Goal: Task Accomplishment & Management: Complete application form

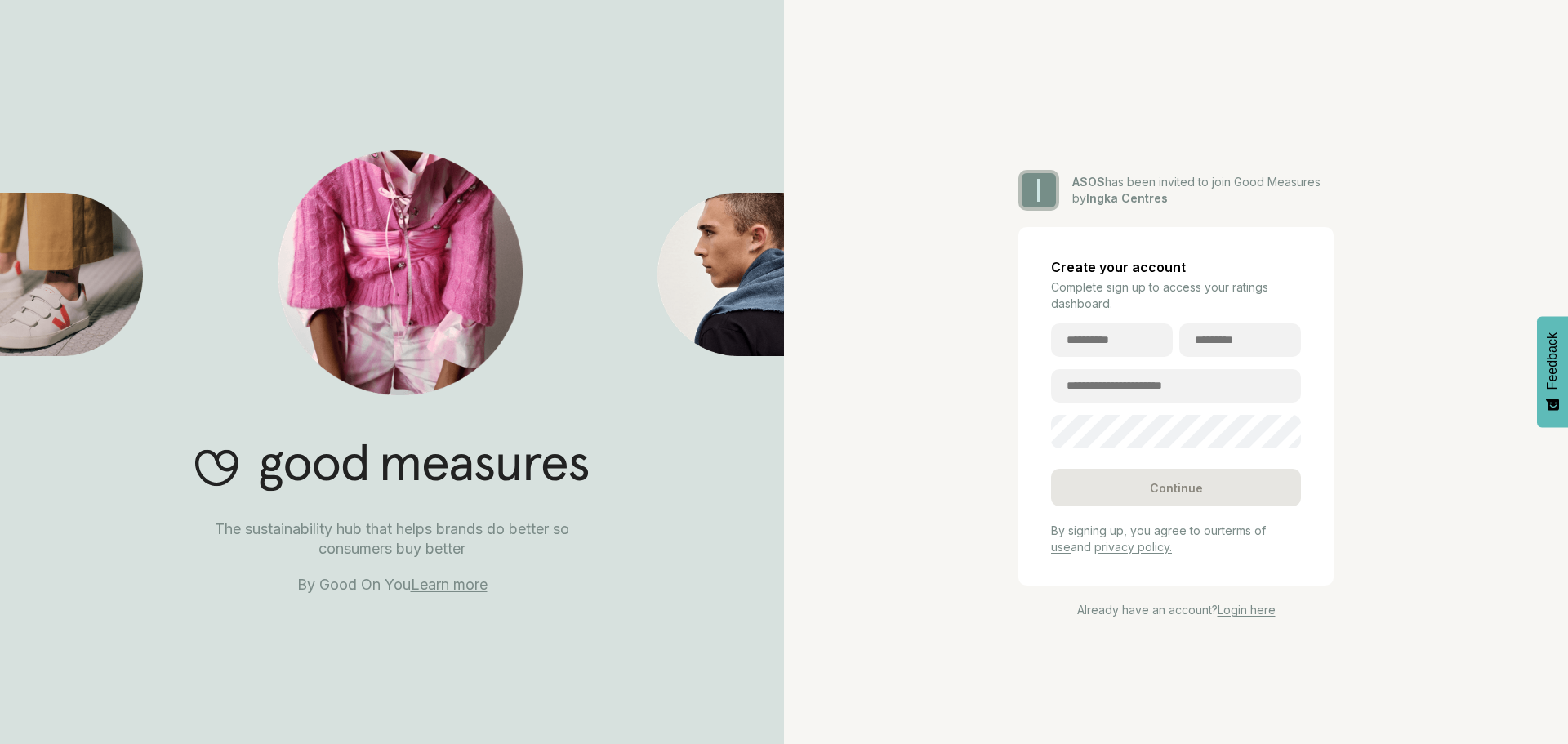
click at [1121, 343] on input "text" at bounding box center [1111, 340] width 122 height 34
type input "****"
click at [1211, 341] on input "text" at bounding box center [1240, 340] width 122 height 34
type input "*****"
click at [1154, 388] on input "email" at bounding box center [1176, 386] width 250 height 34
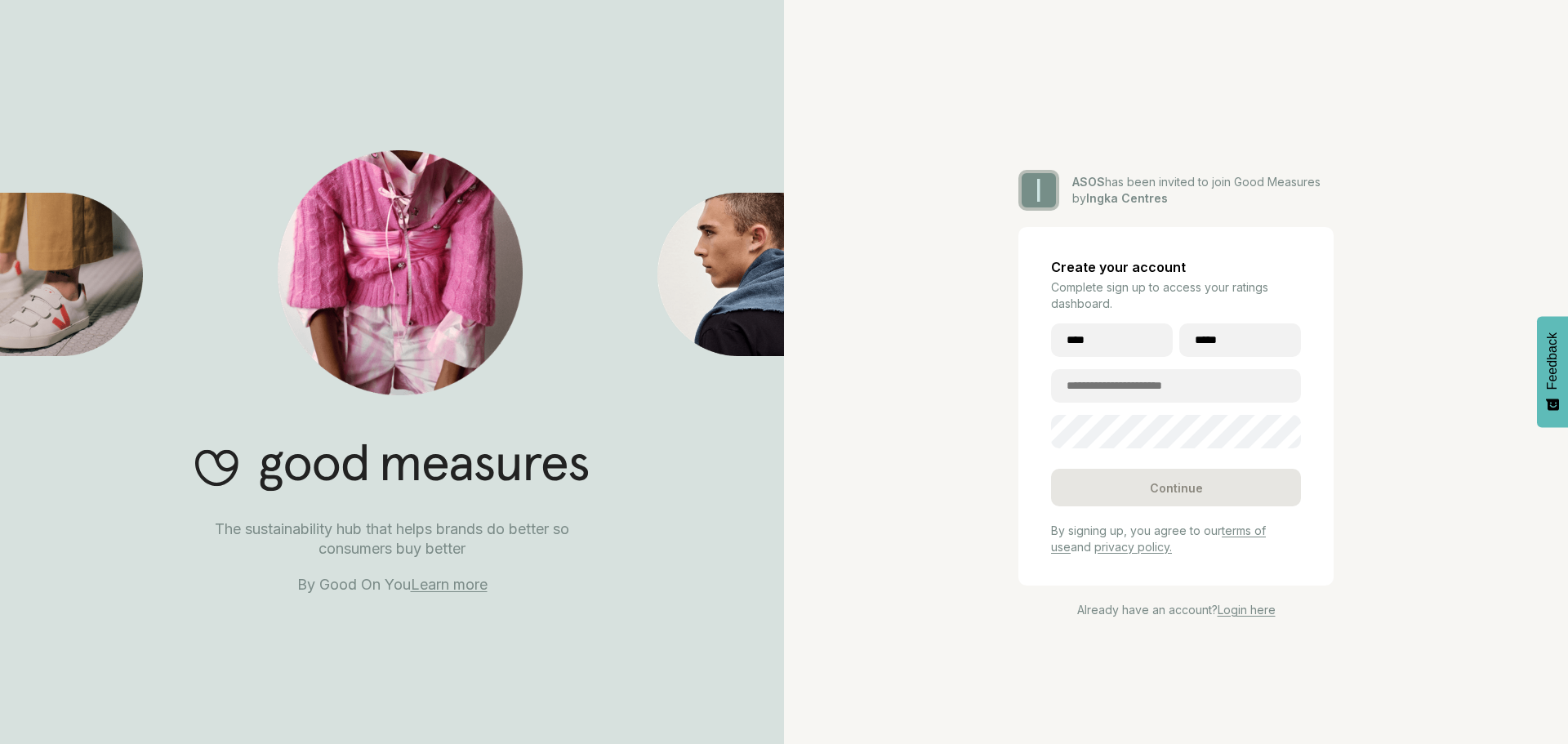
type input "**********"
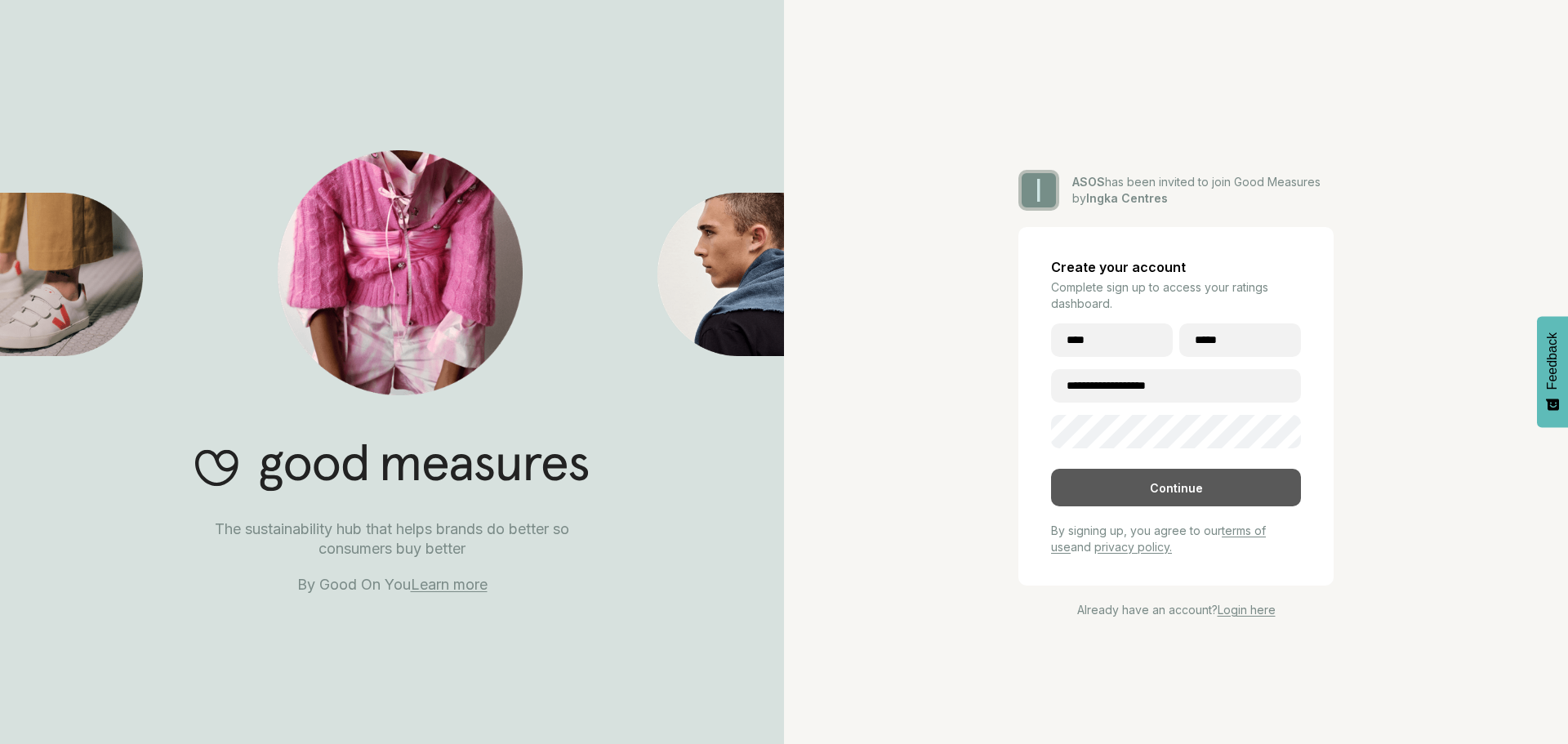
click at [1205, 496] on div "Continue" at bounding box center [1176, 487] width 250 height 38
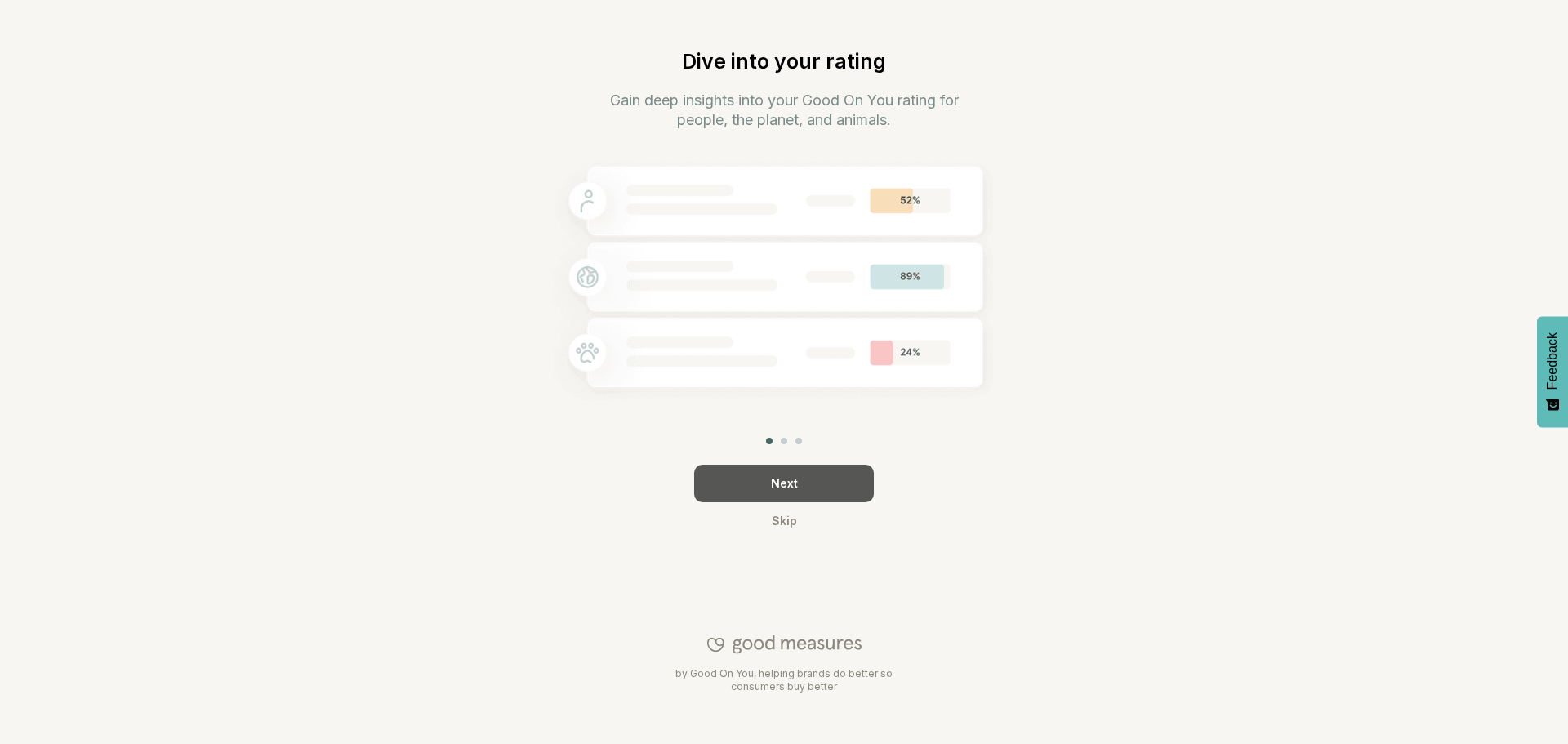
click at [834, 485] on div "Next" at bounding box center [784, 484] width 180 height 38
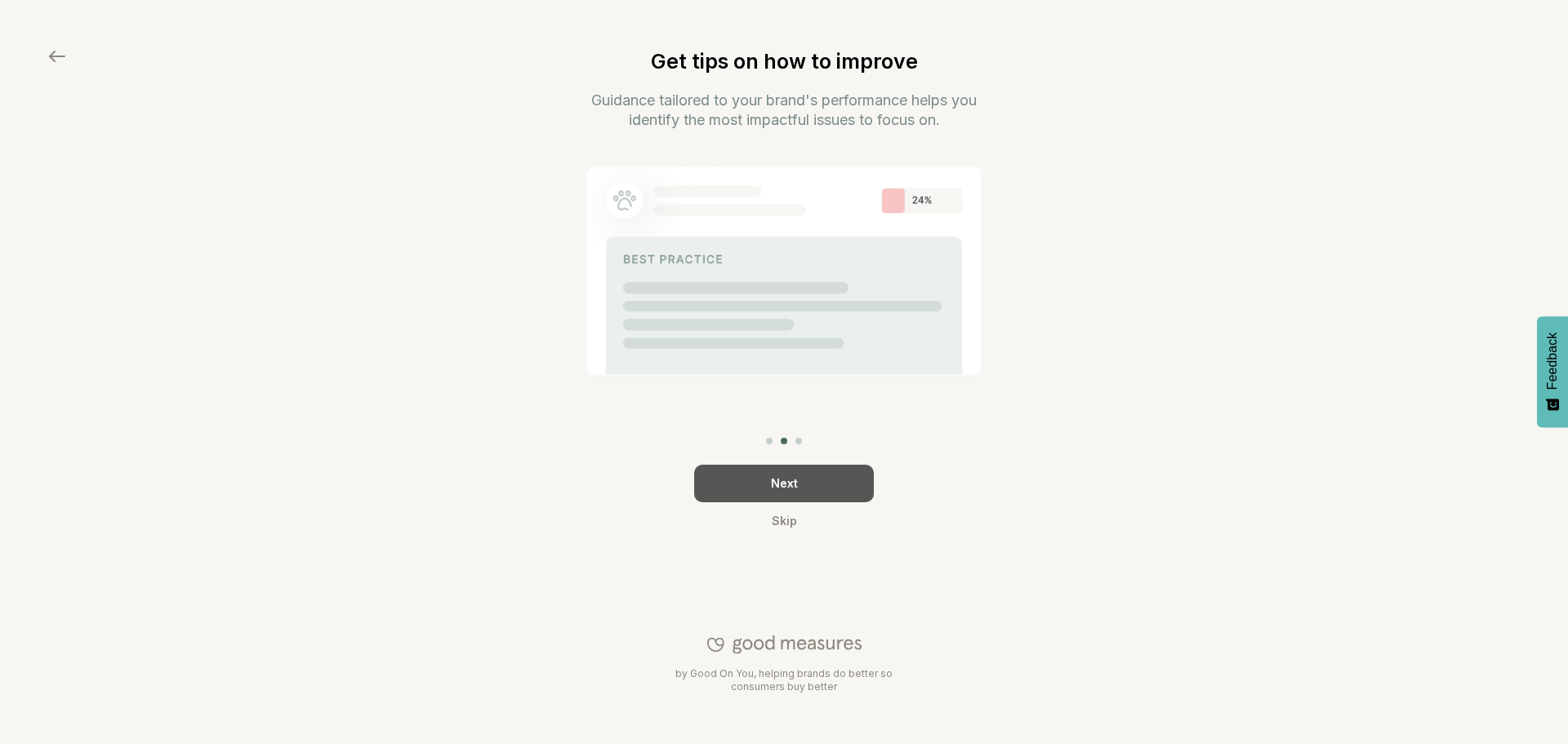
click at [832, 494] on div "Next" at bounding box center [784, 484] width 180 height 38
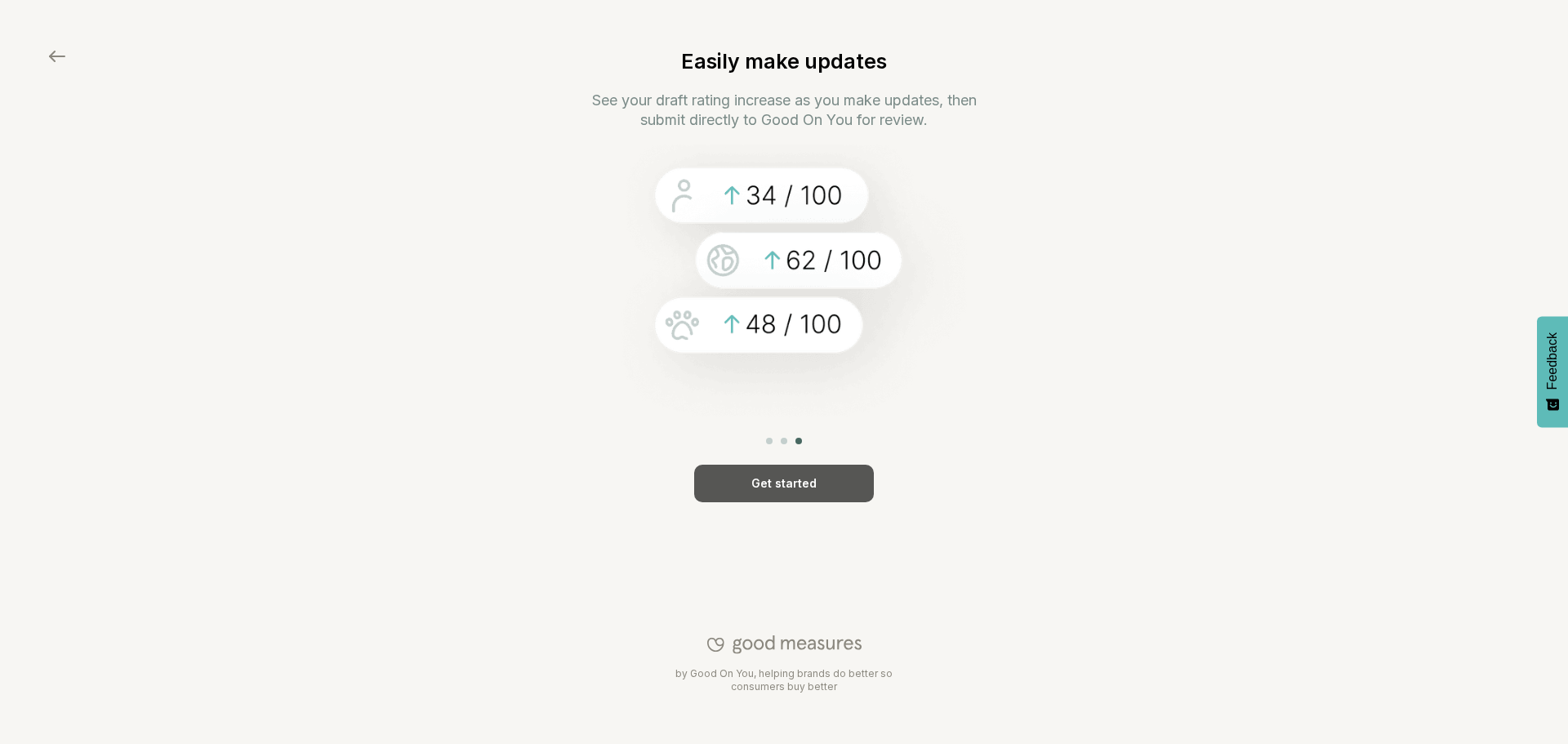
click at [827, 483] on div "Get started" at bounding box center [784, 484] width 180 height 38
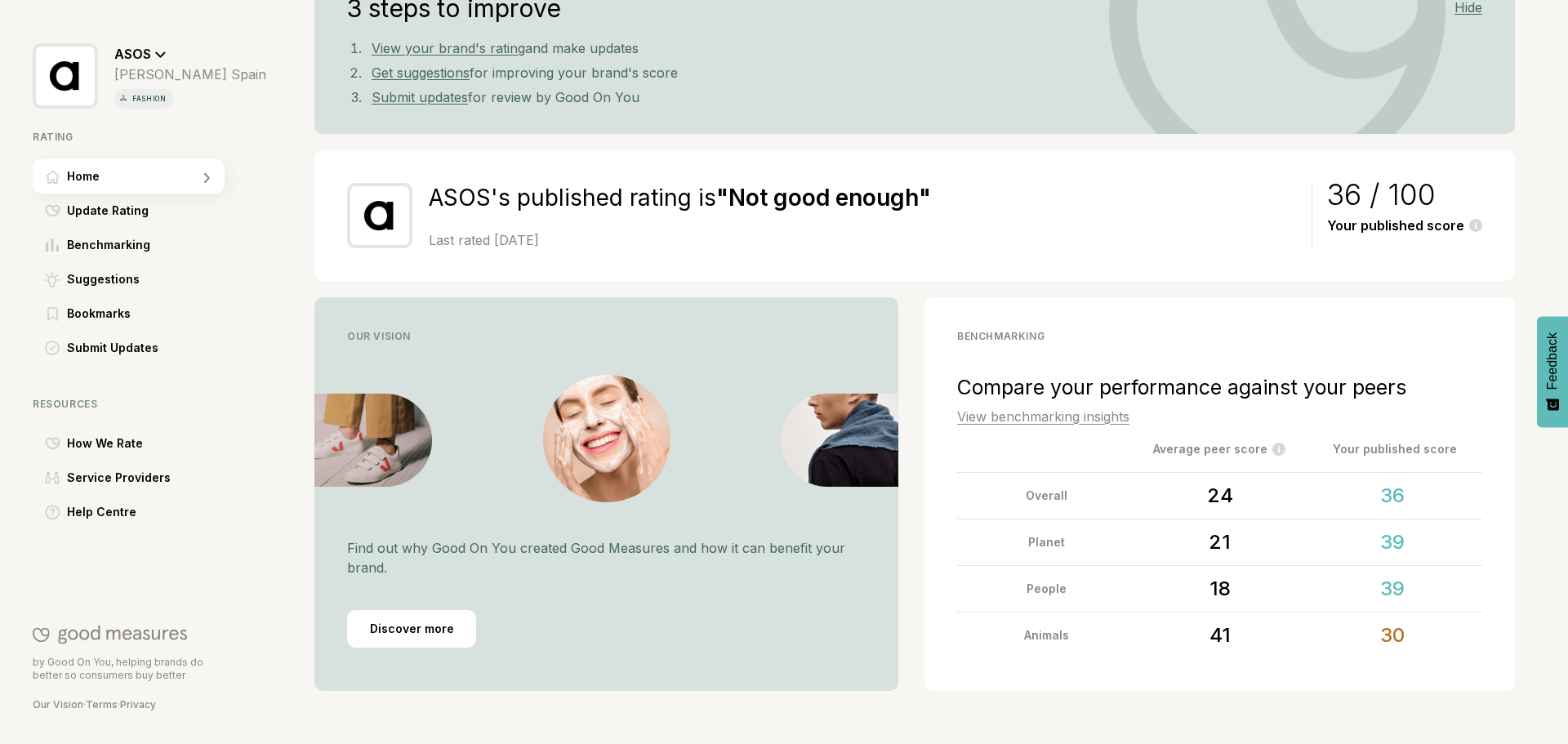
scroll to position [161, 0]
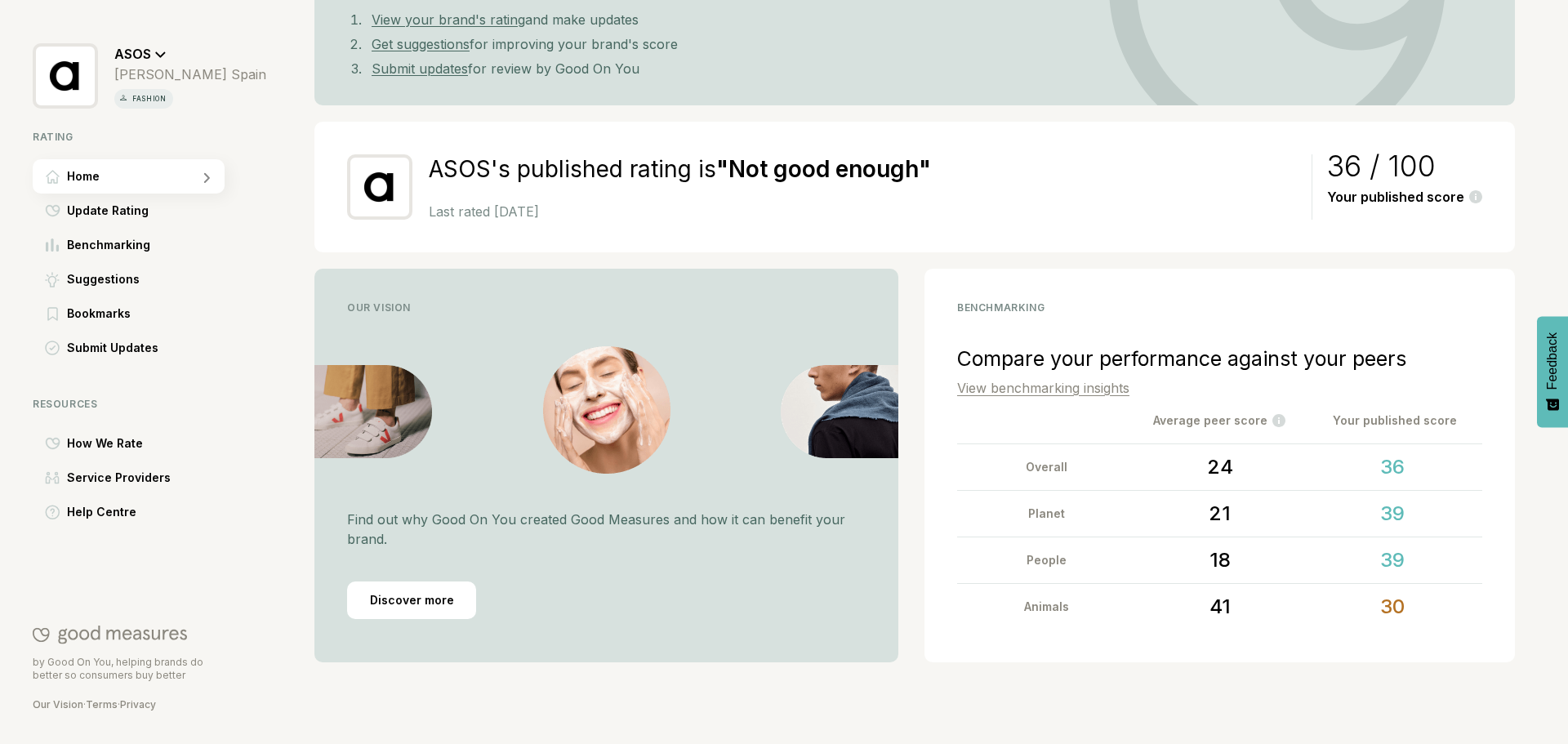
click at [1043, 392] on link "View benchmarking insights" at bounding box center [1043, 387] width 172 height 16
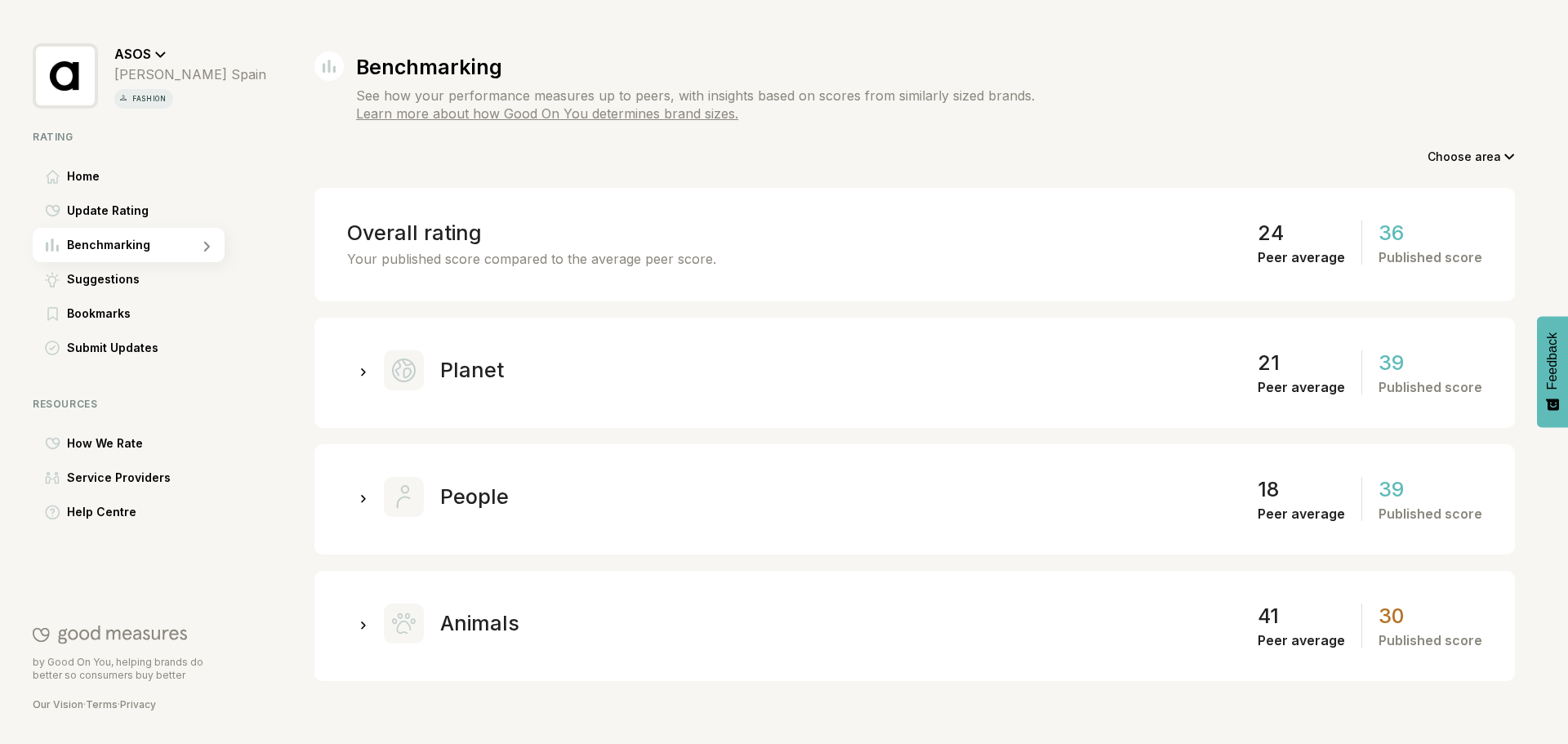
click at [359, 626] on div at bounding box center [363, 623] width 9 height 16
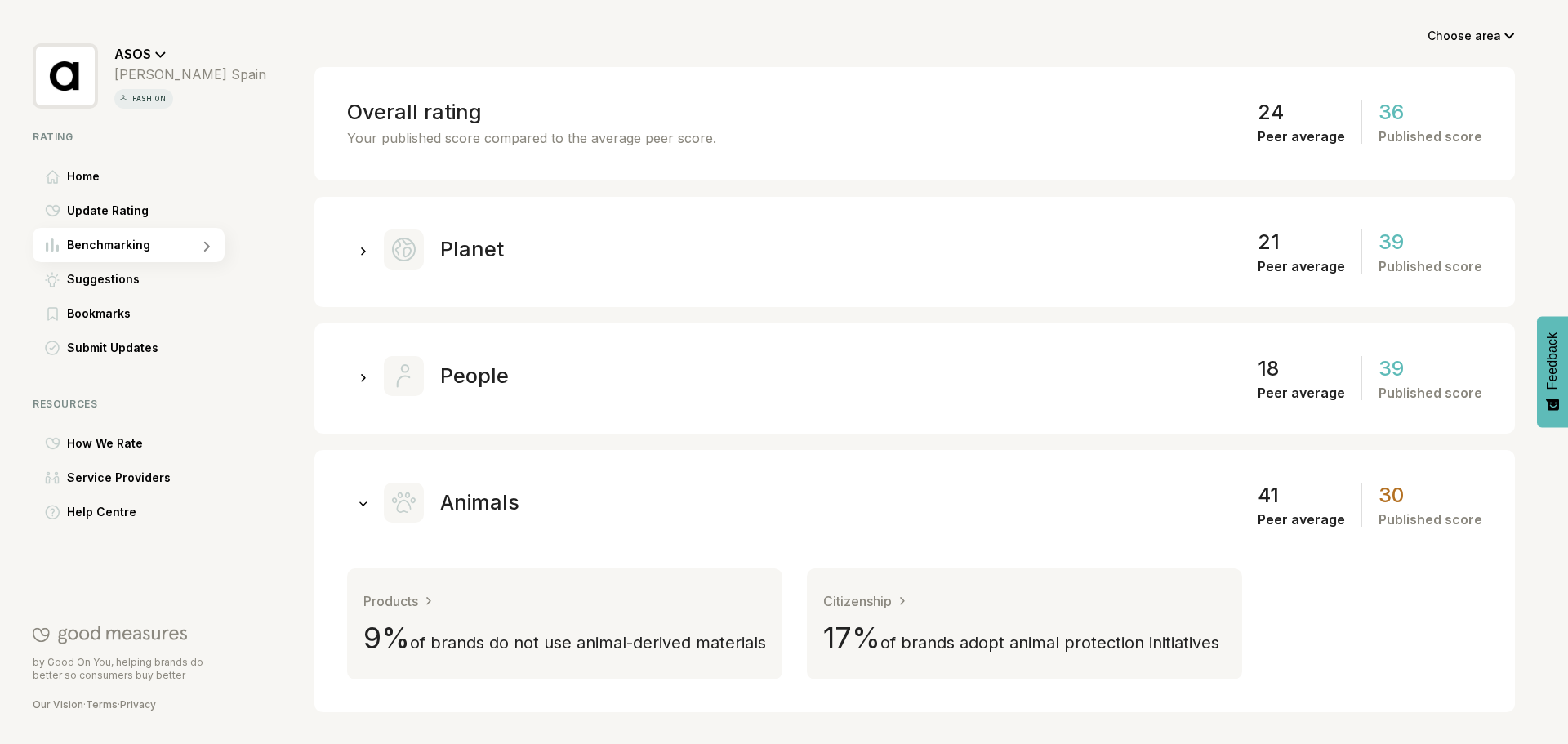
scroll to position [122, 0]
click at [894, 601] on div "Citizenship" at bounding box center [865, 600] width 84 height 16
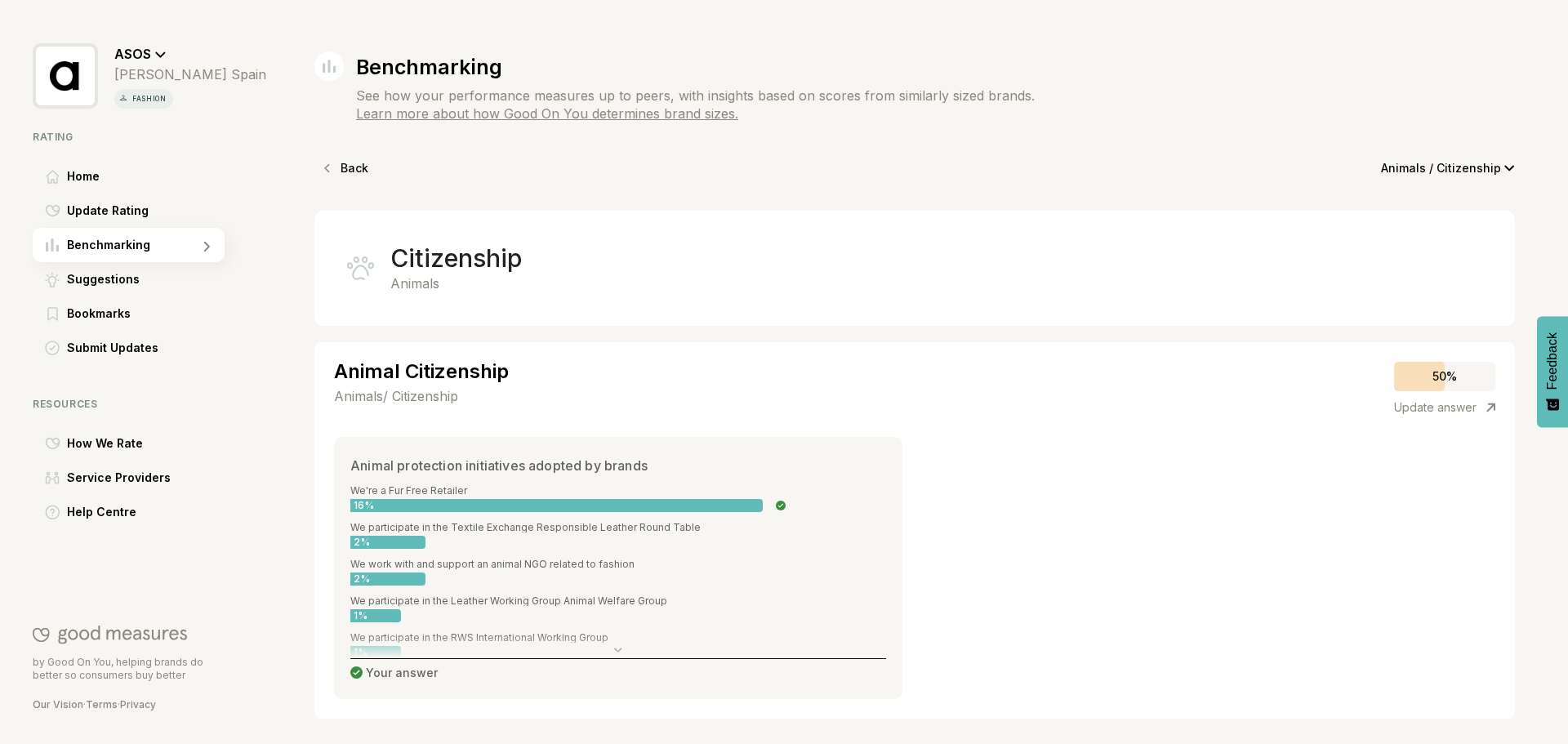
click at [370, 157] on div "Back Animals / Citizenship" at bounding box center [915, 168] width 1200 height 45
click at [363, 160] on p "Back" at bounding box center [354, 168] width 28 height 23
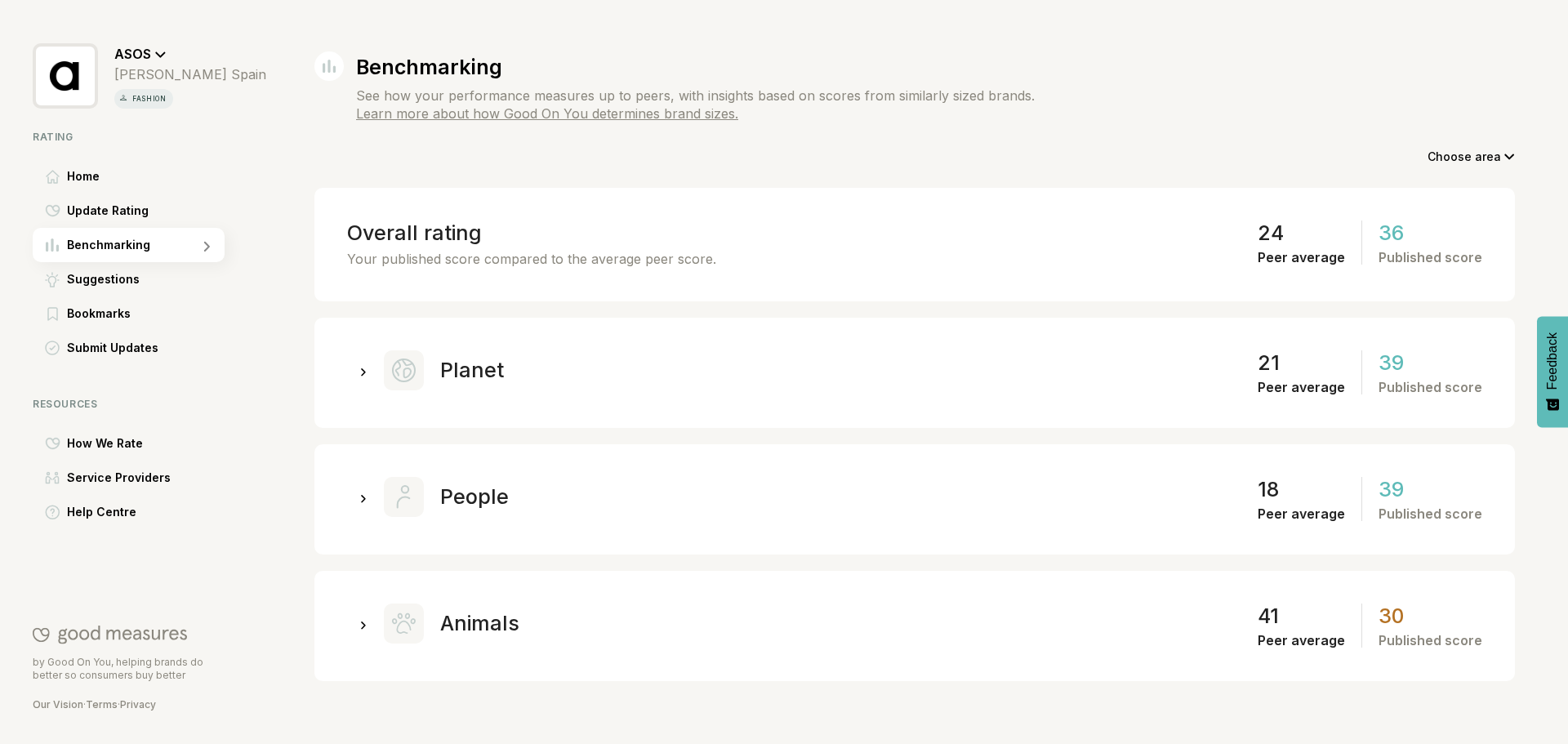
click at [353, 506] on div at bounding box center [363, 496] width 33 height 33
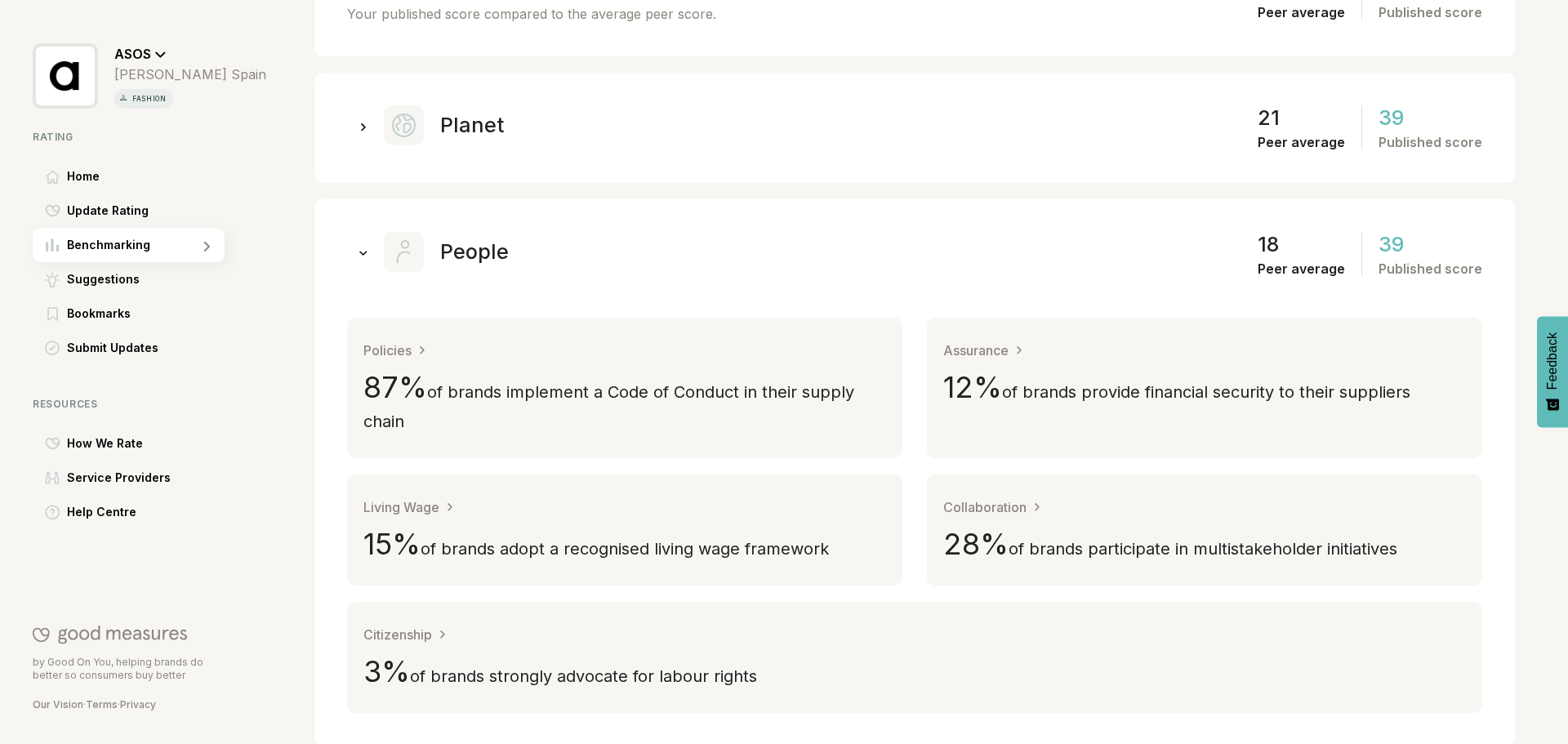
scroll to position [327, 0]
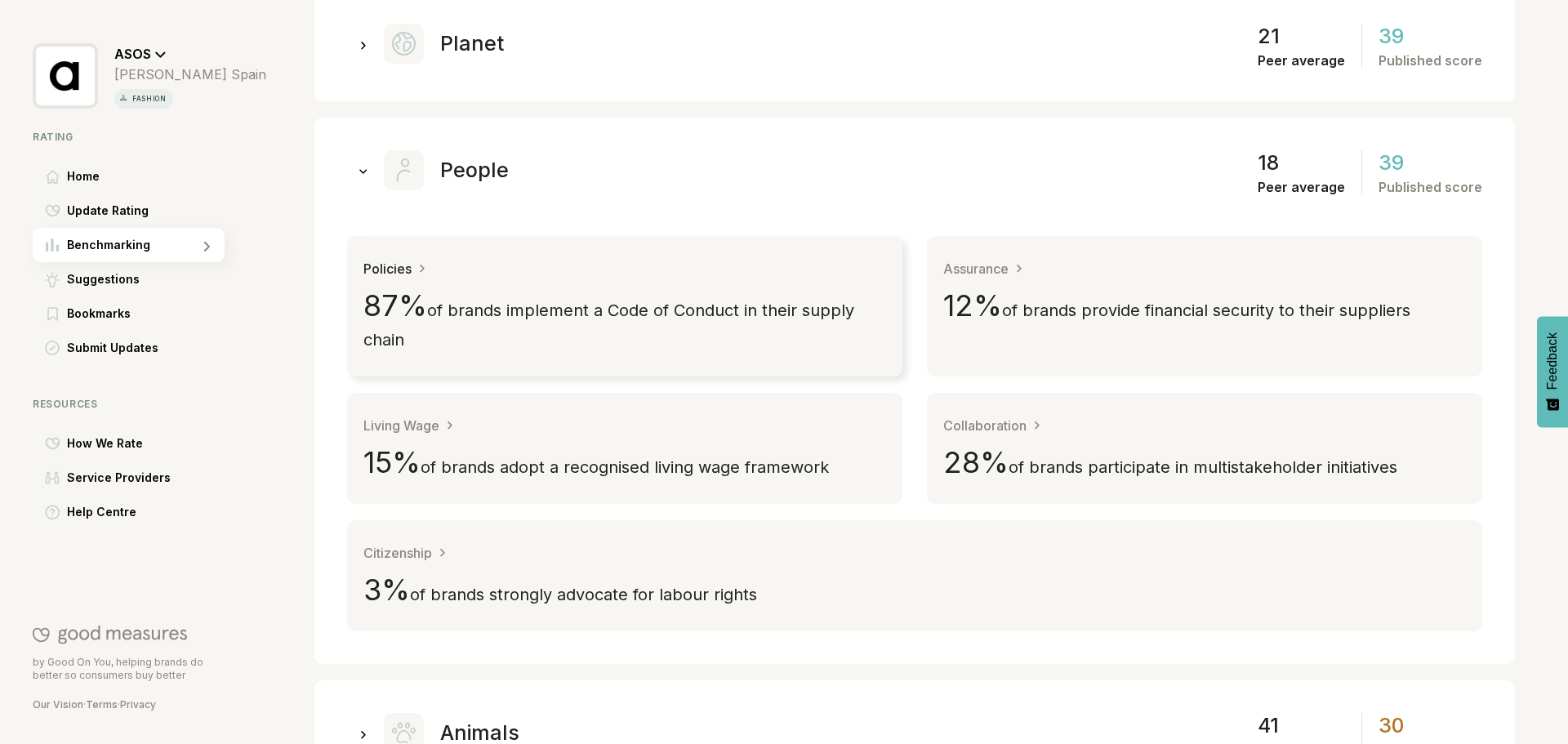
click at [678, 316] on span "of brands implement a Code of Conduct in their supply chain" at bounding box center [609, 325] width 491 height 49
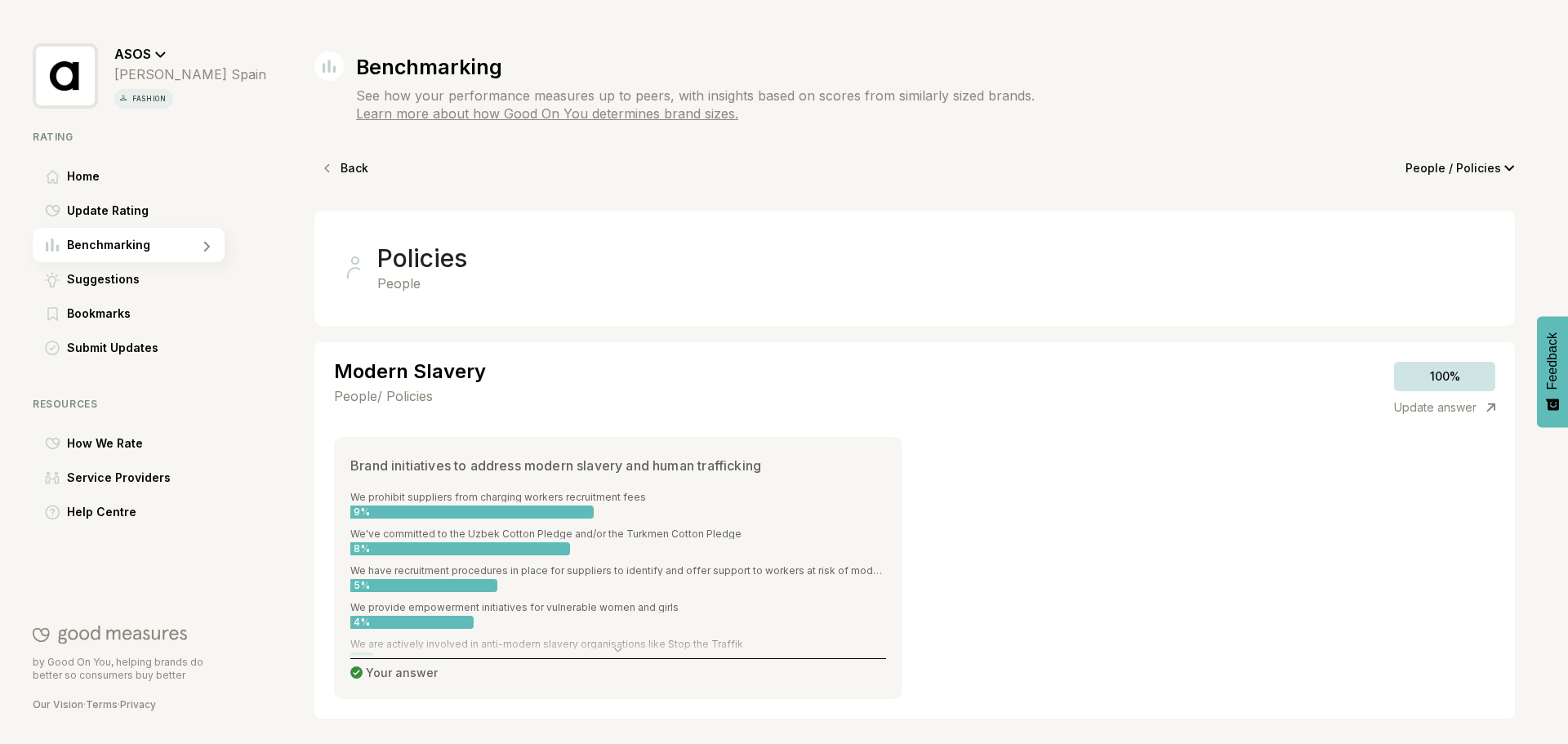
scroll to position [69, 0]
